Goal: Information Seeking & Learning: Stay updated

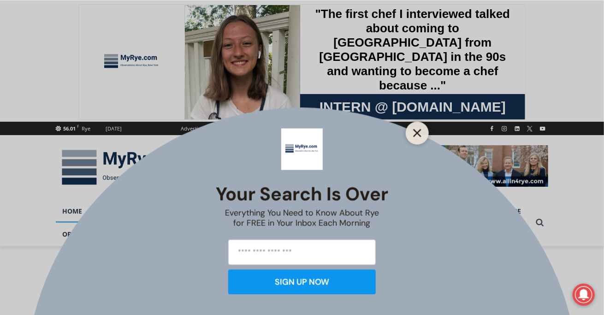
click at [417, 129] on icon "Close" at bounding box center [417, 133] width 8 height 8
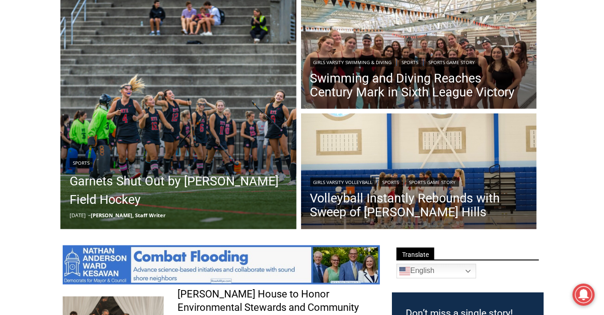
scroll to position [258, 0]
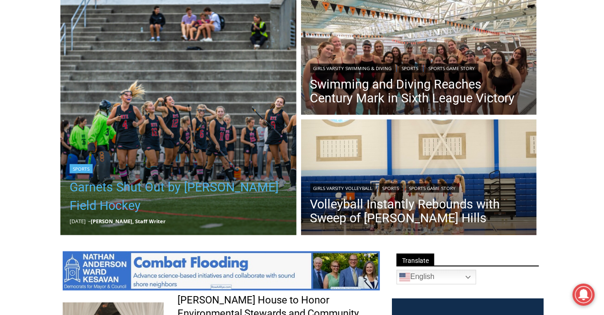
click at [126, 196] on link "Garnets Shut Out by [PERSON_NAME] Field Hockey" at bounding box center [179, 196] width 218 height 37
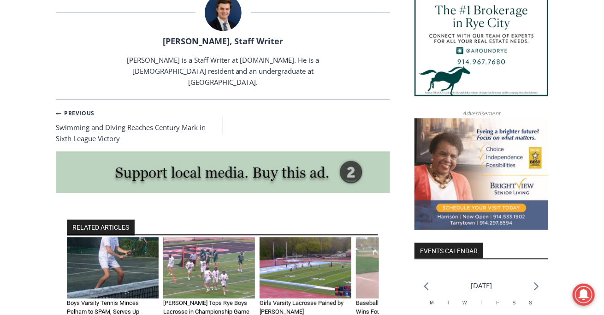
scroll to position [996, 0]
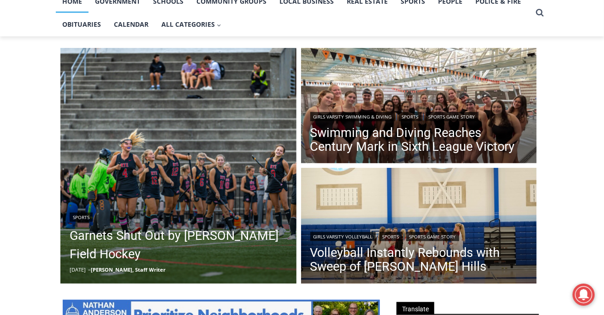
scroll to position [148, 0]
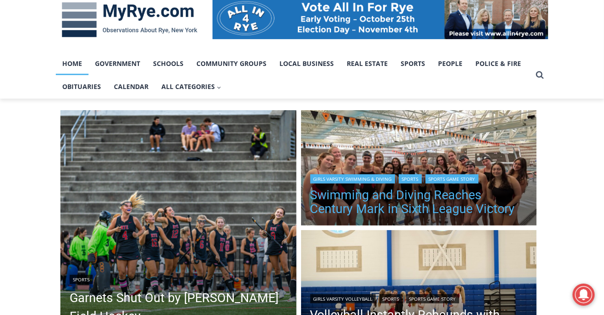
click at [459, 196] on link "Swimming and Diving Reaches Century Mark in Sixth League Victory" at bounding box center [419, 202] width 218 height 28
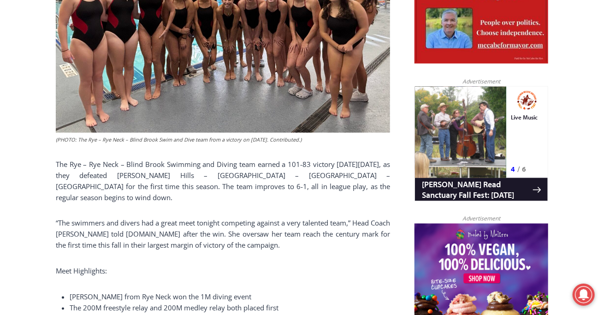
scroll to position [351, 0]
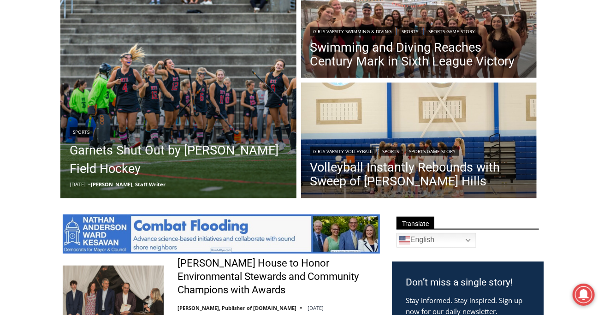
scroll to position [480, 0]
